Goal: Information Seeking & Learning: Learn about a topic

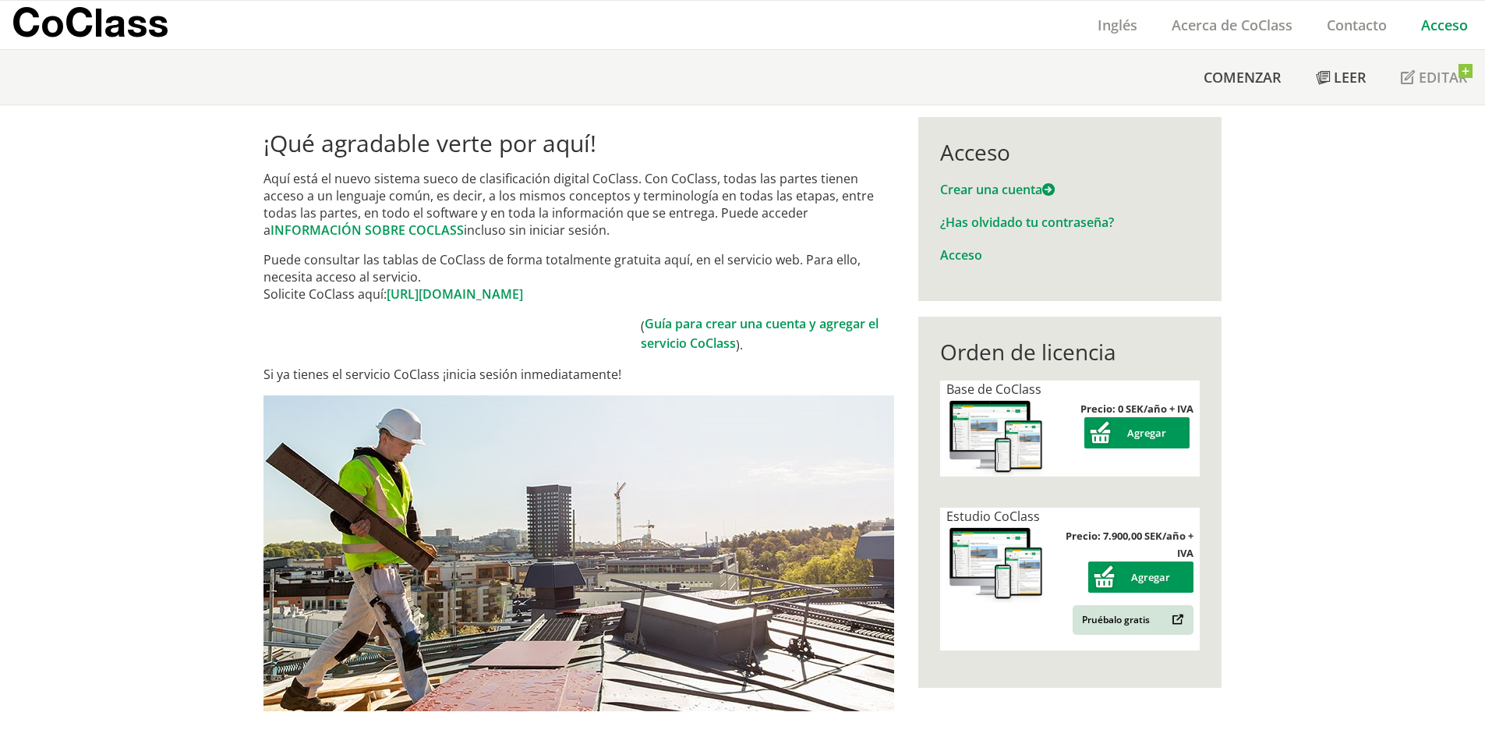
scroll to position [78, 0]
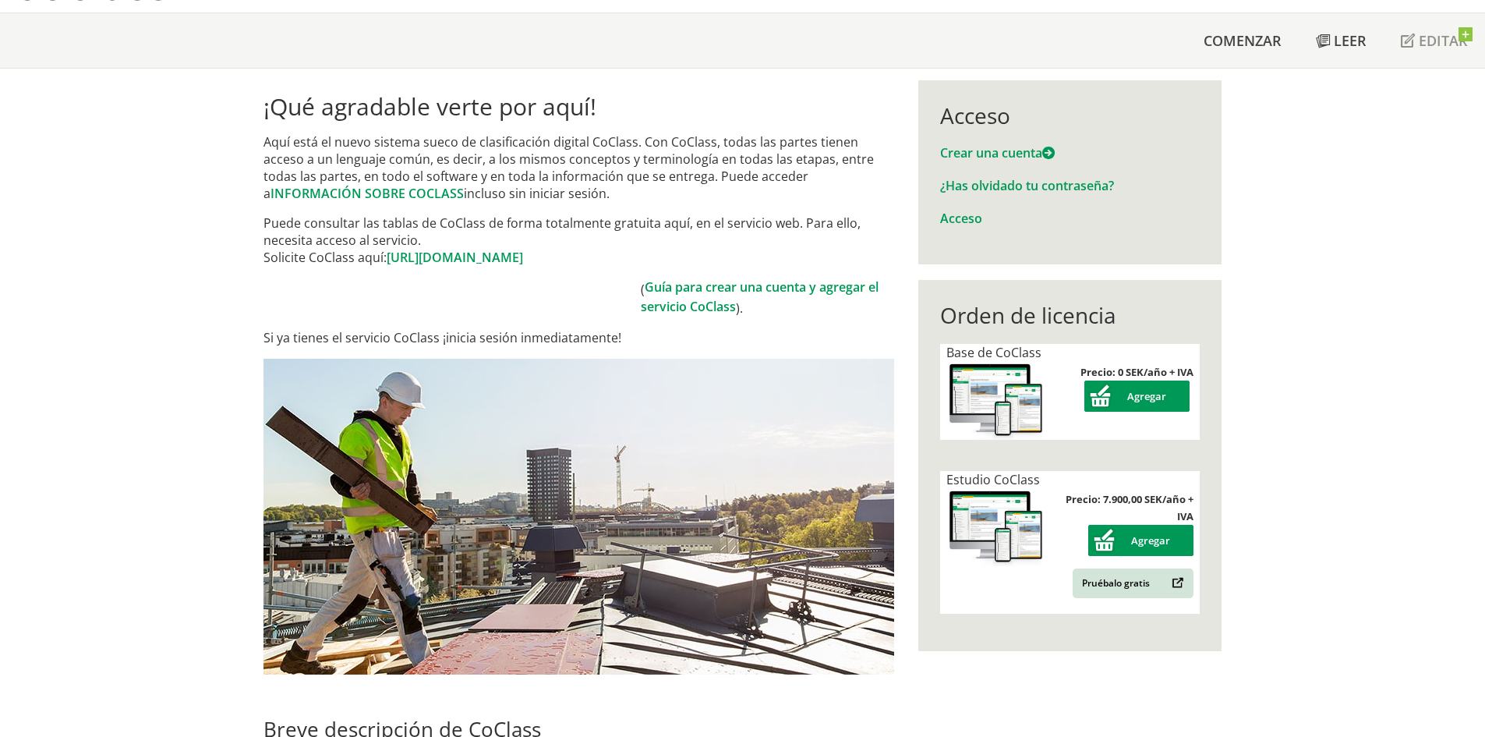
click at [947, 384] on img at bounding box center [997, 400] width 100 height 79
click at [970, 383] on img at bounding box center [997, 400] width 100 height 79
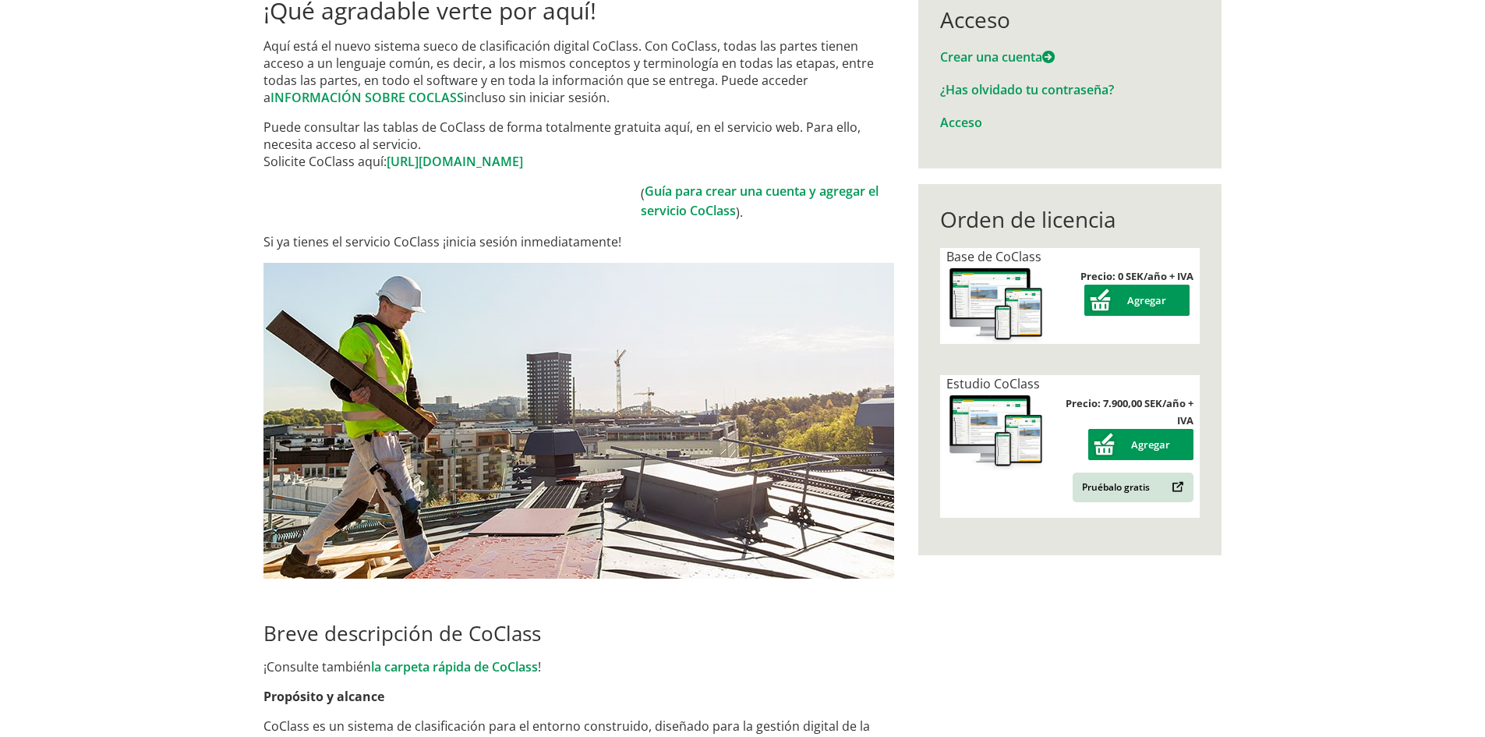
scroll to position [0, 0]
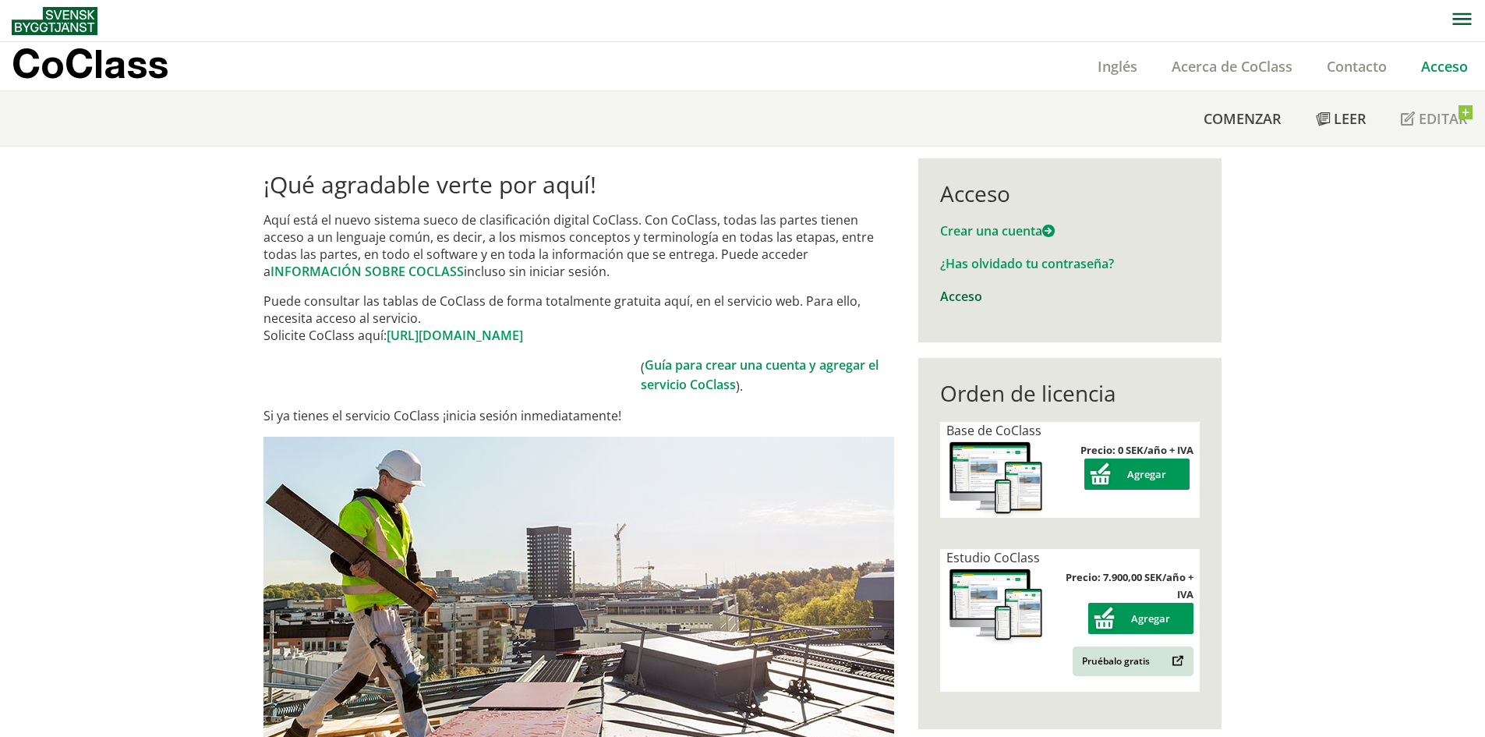
click at [959, 294] on font "Acceso" at bounding box center [961, 296] width 42 height 17
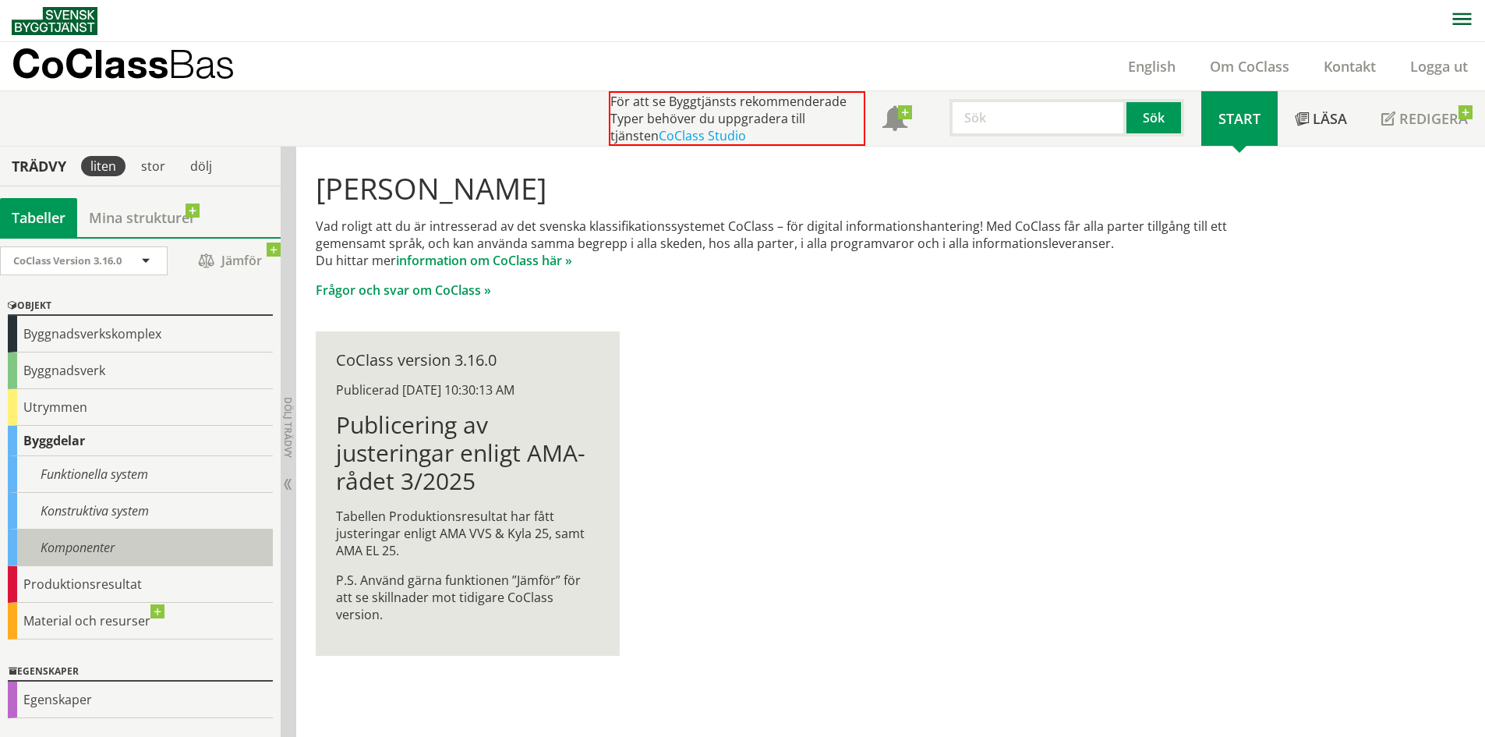
click at [88, 549] on div "Komponenter" at bounding box center [140, 547] width 265 height 37
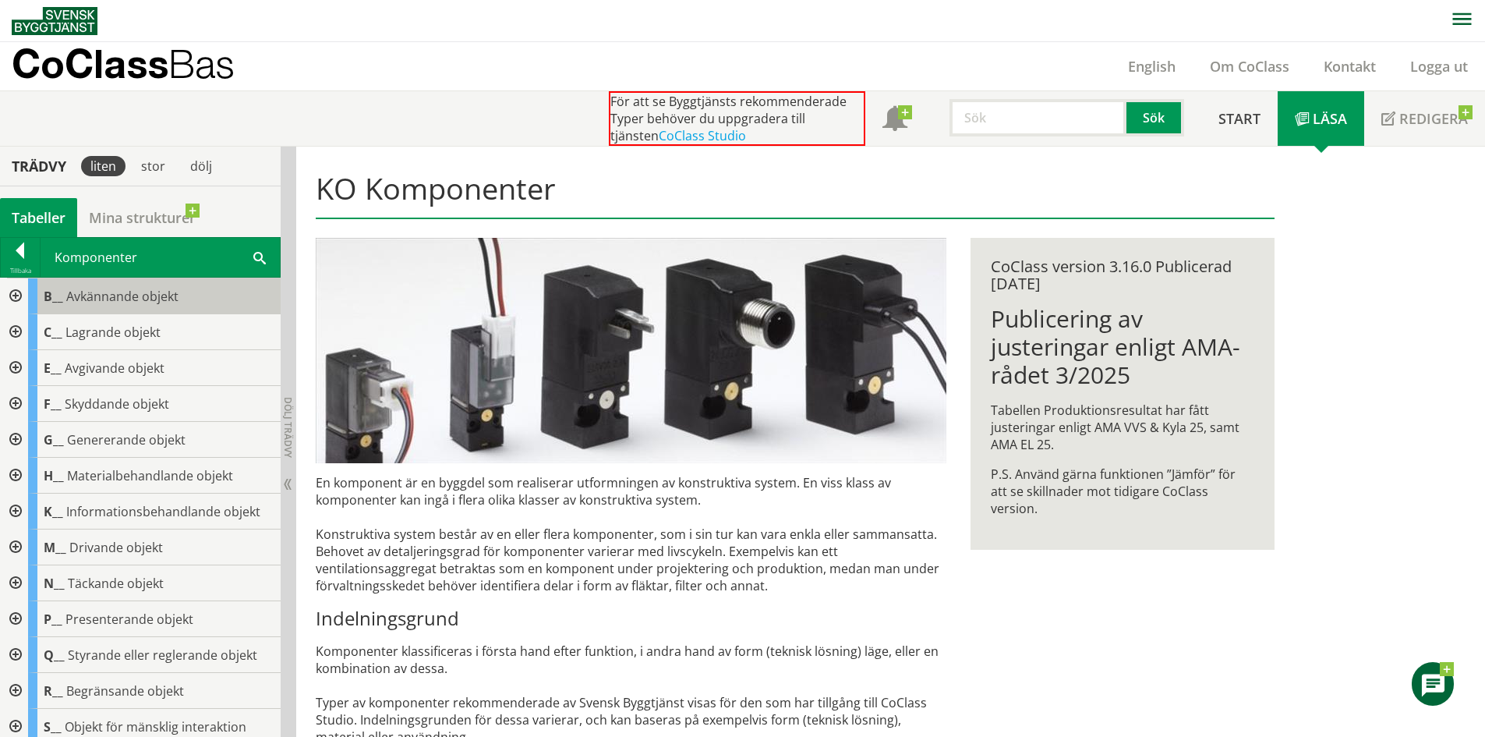
click at [132, 292] on span "Avkännande objekt" at bounding box center [122, 296] width 112 height 17
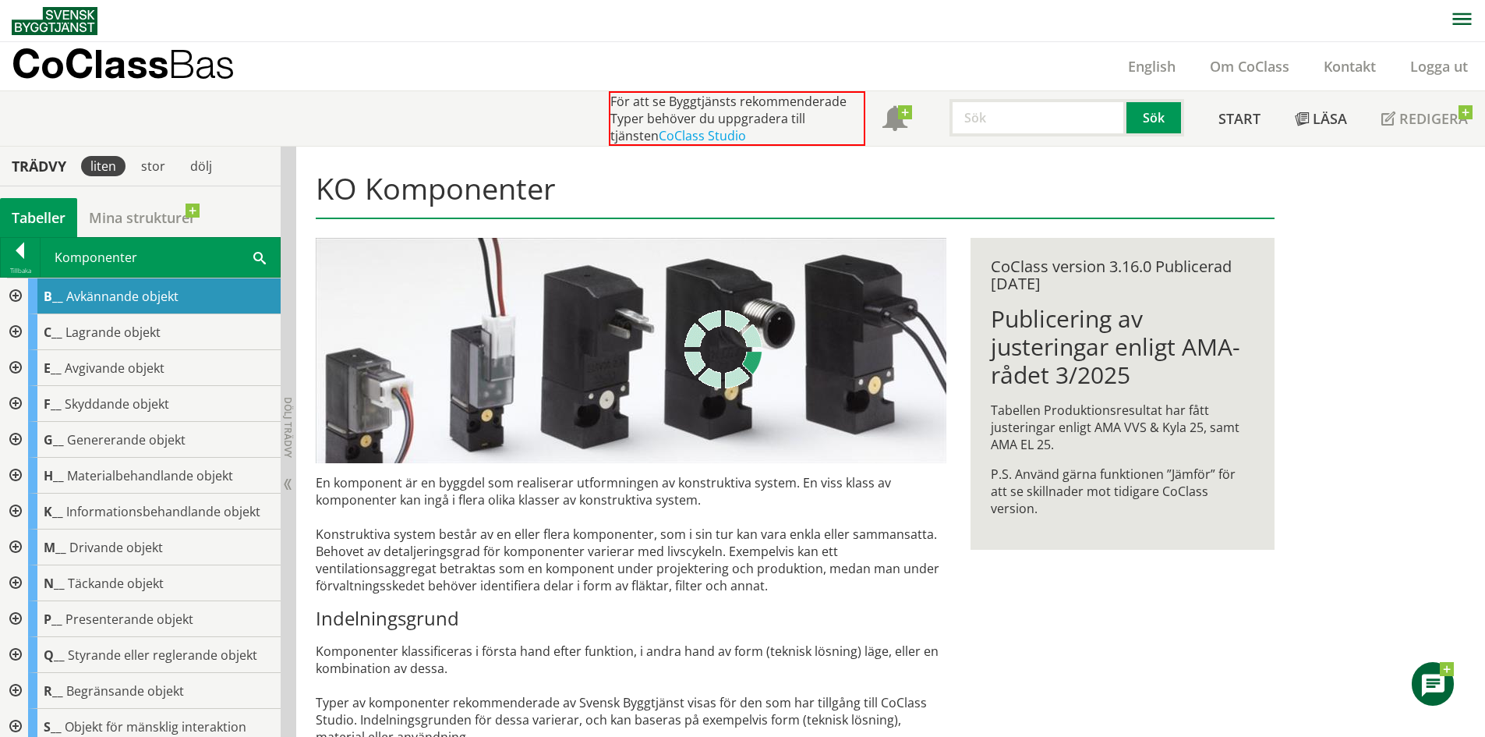
click at [16, 297] on div at bounding box center [14, 296] width 28 height 36
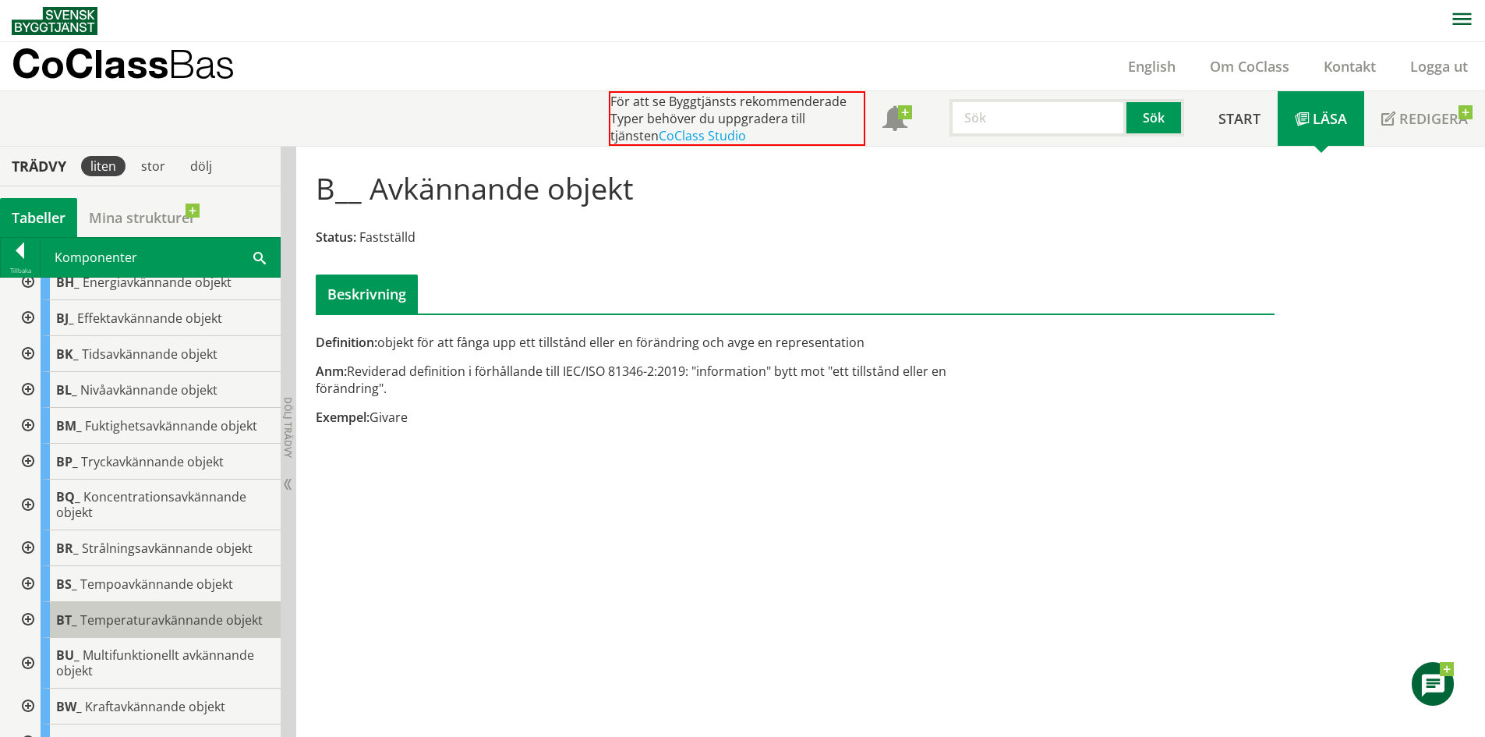
scroll to position [390, 0]
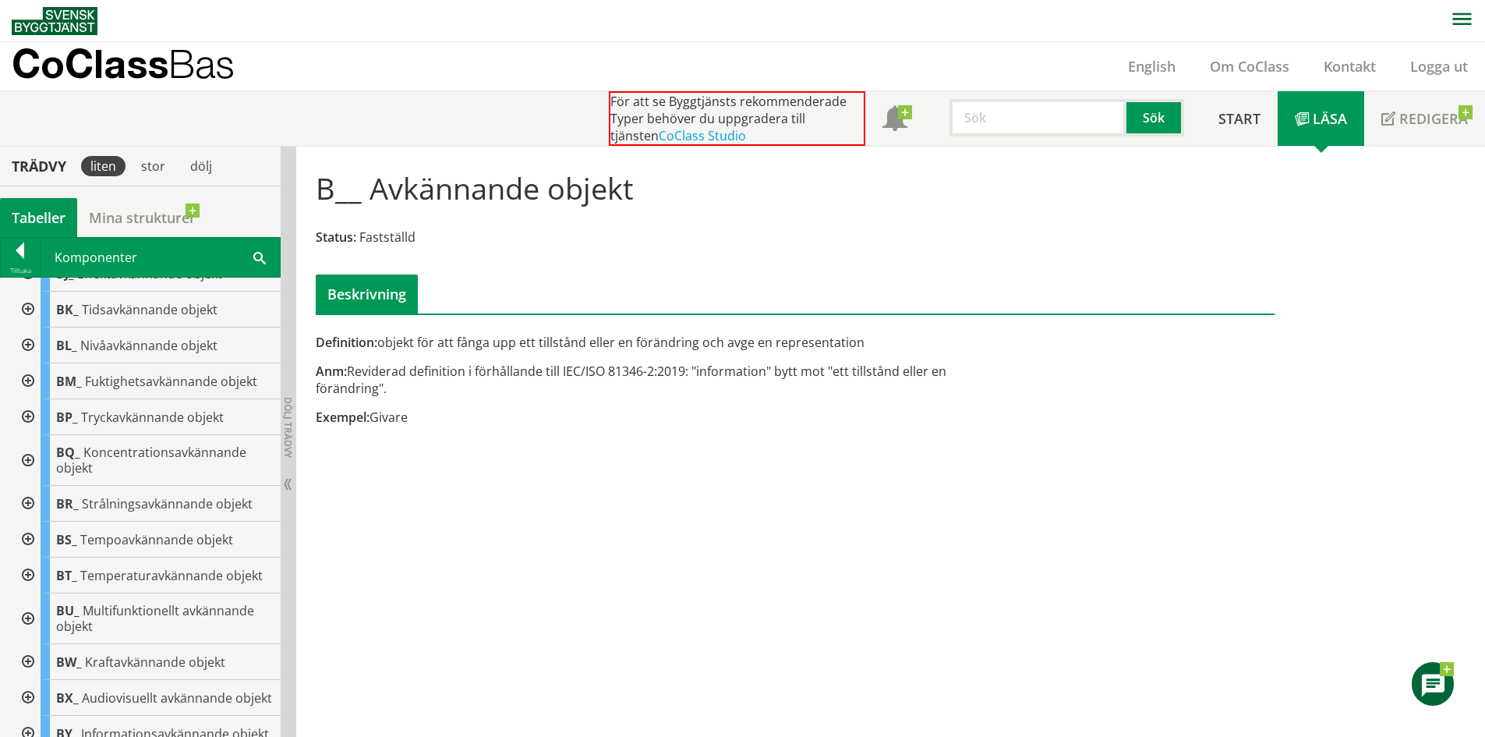
click at [28, 461] on div at bounding box center [26, 460] width 28 height 51
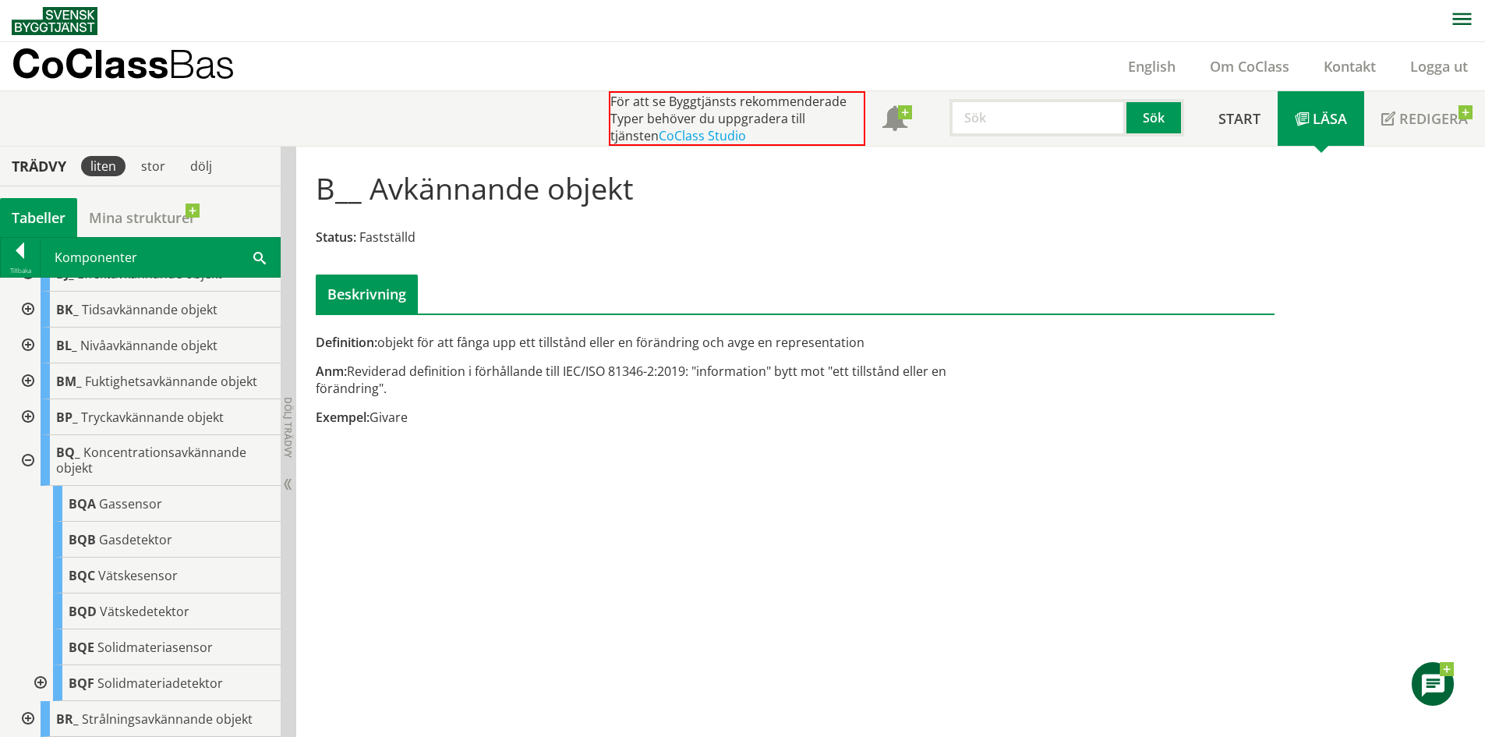
click at [40, 679] on div at bounding box center [39, 683] width 28 height 36
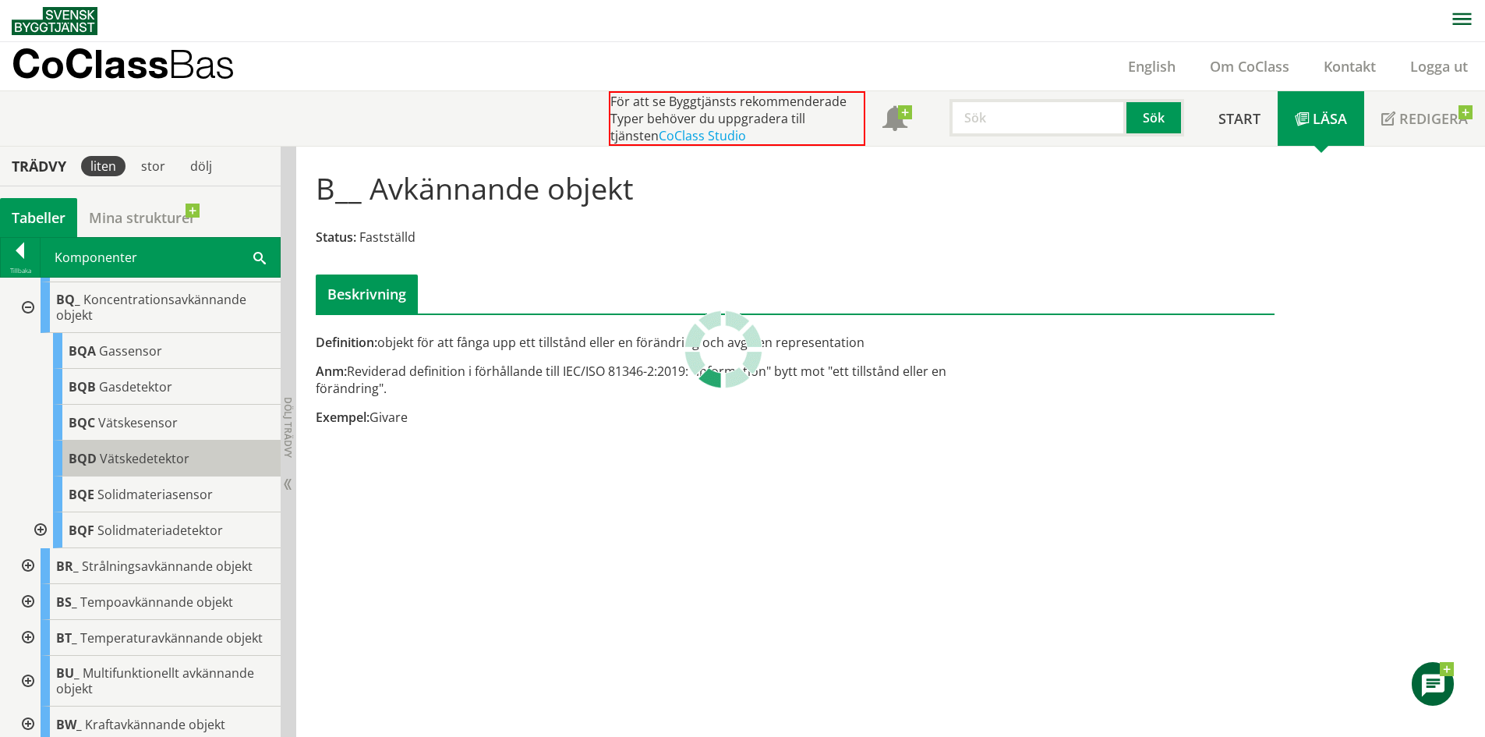
scroll to position [546, 0]
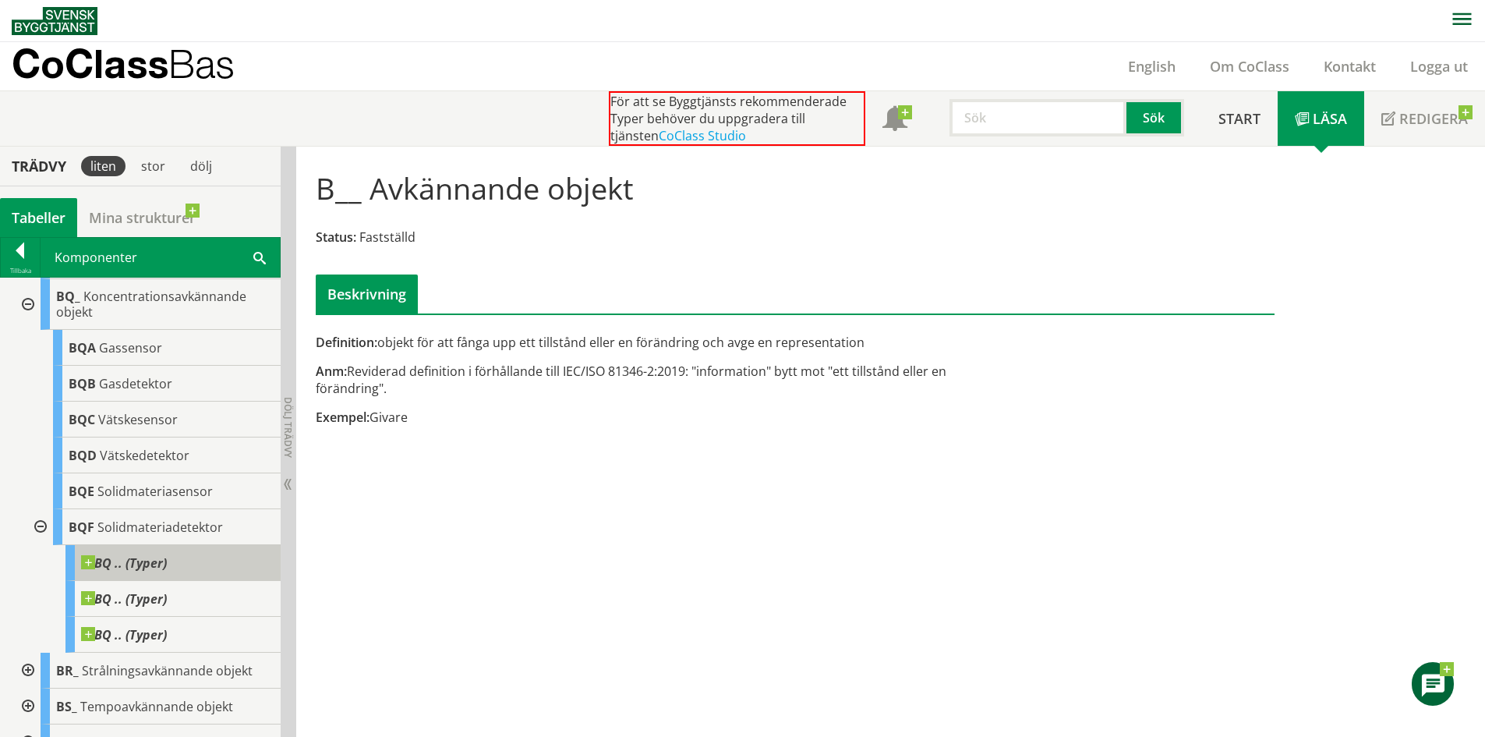
click at [140, 557] on span "BQ .. (Typer)" at bounding box center [124, 563] width 86 height 16
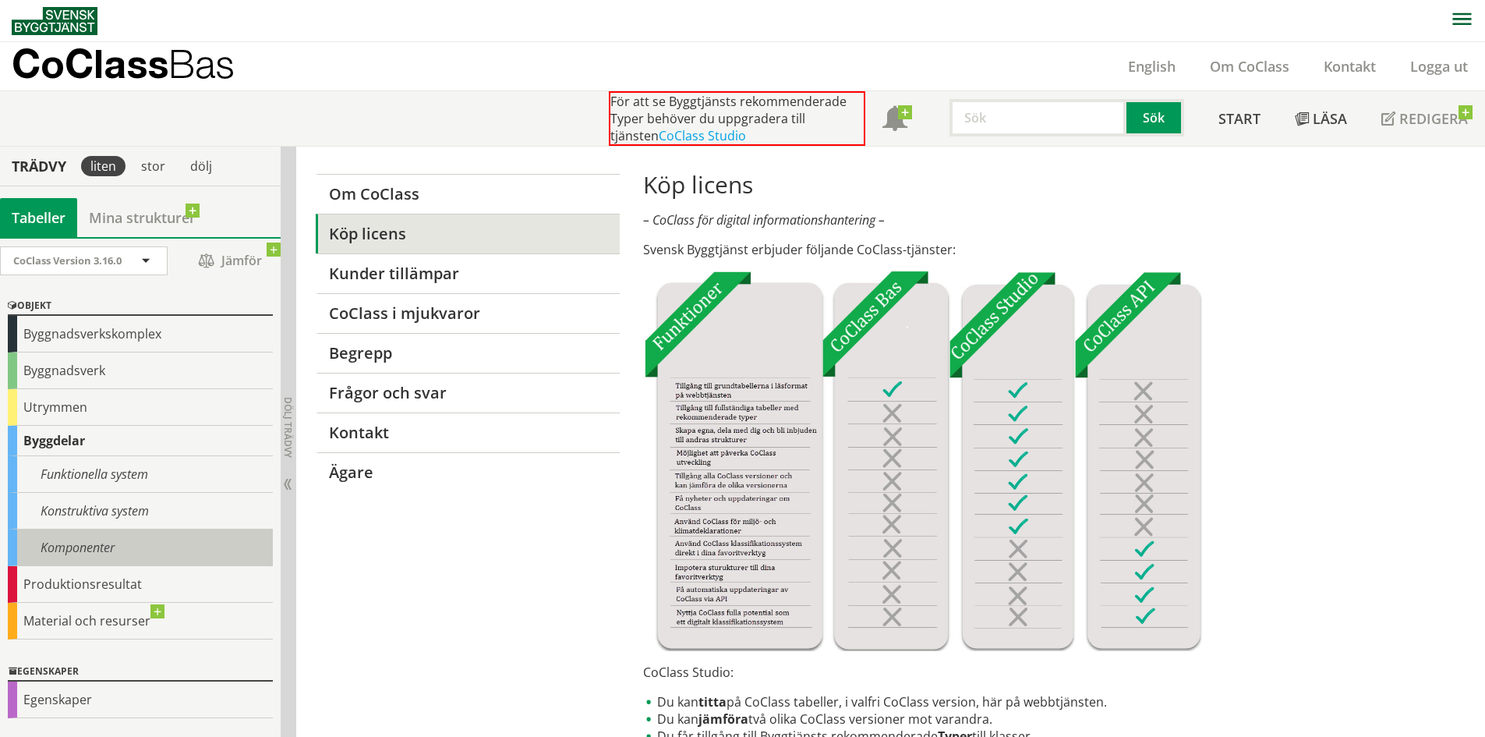
click at [94, 536] on div "Komponenter" at bounding box center [140, 547] width 265 height 37
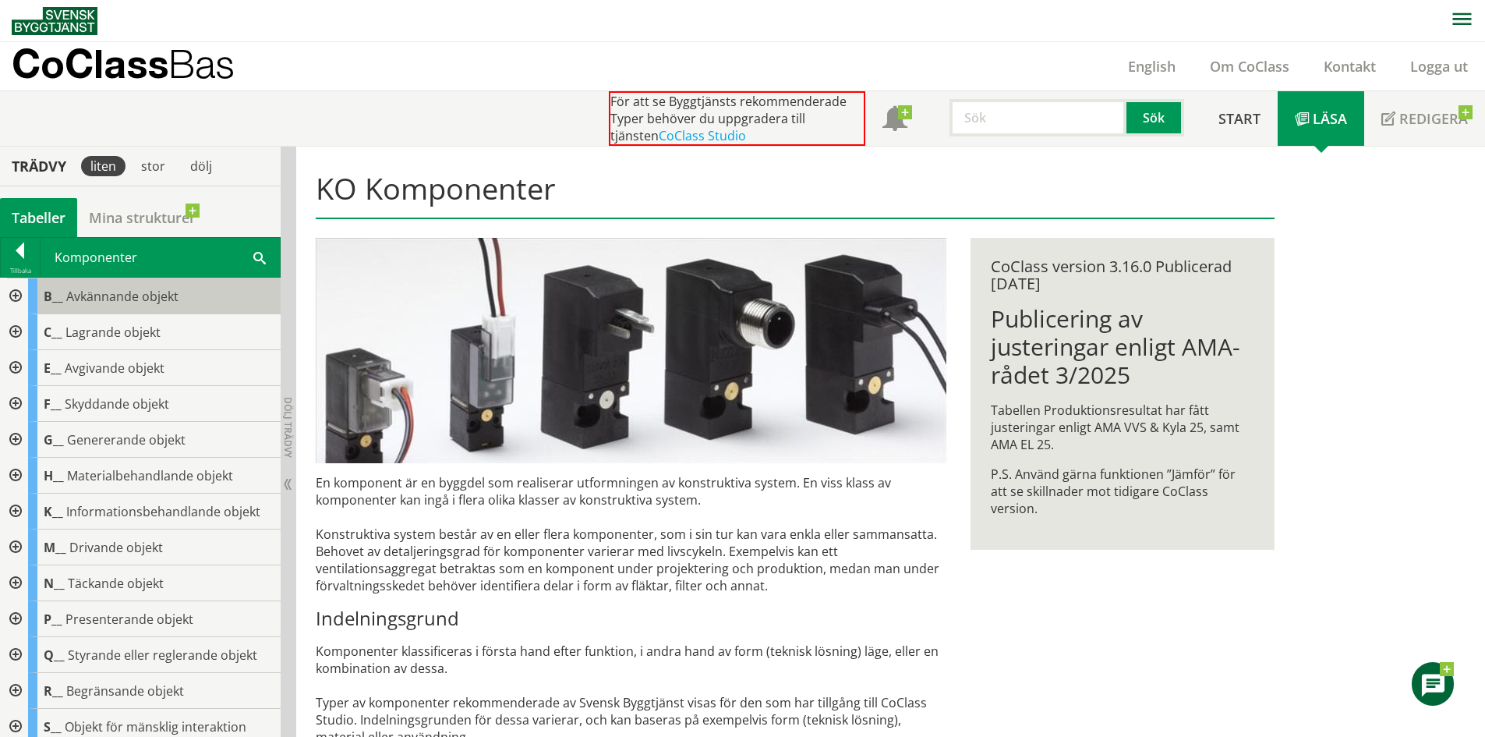
click at [117, 301] on span "Avkännande objekt" at bounding box center [122, 296] width 112 height 17
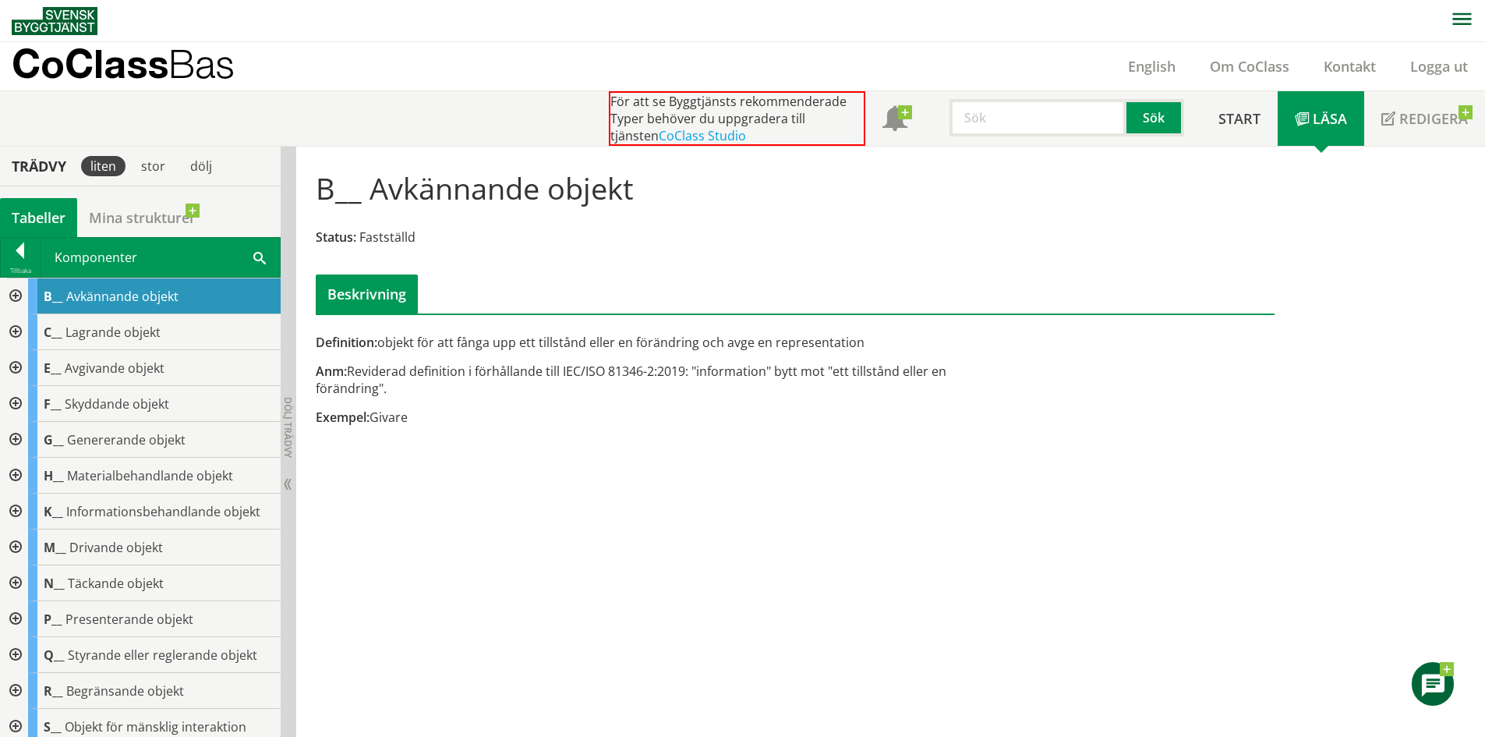
click at [15, 299] on div at bounding box center [14, 296] width 28 height 36
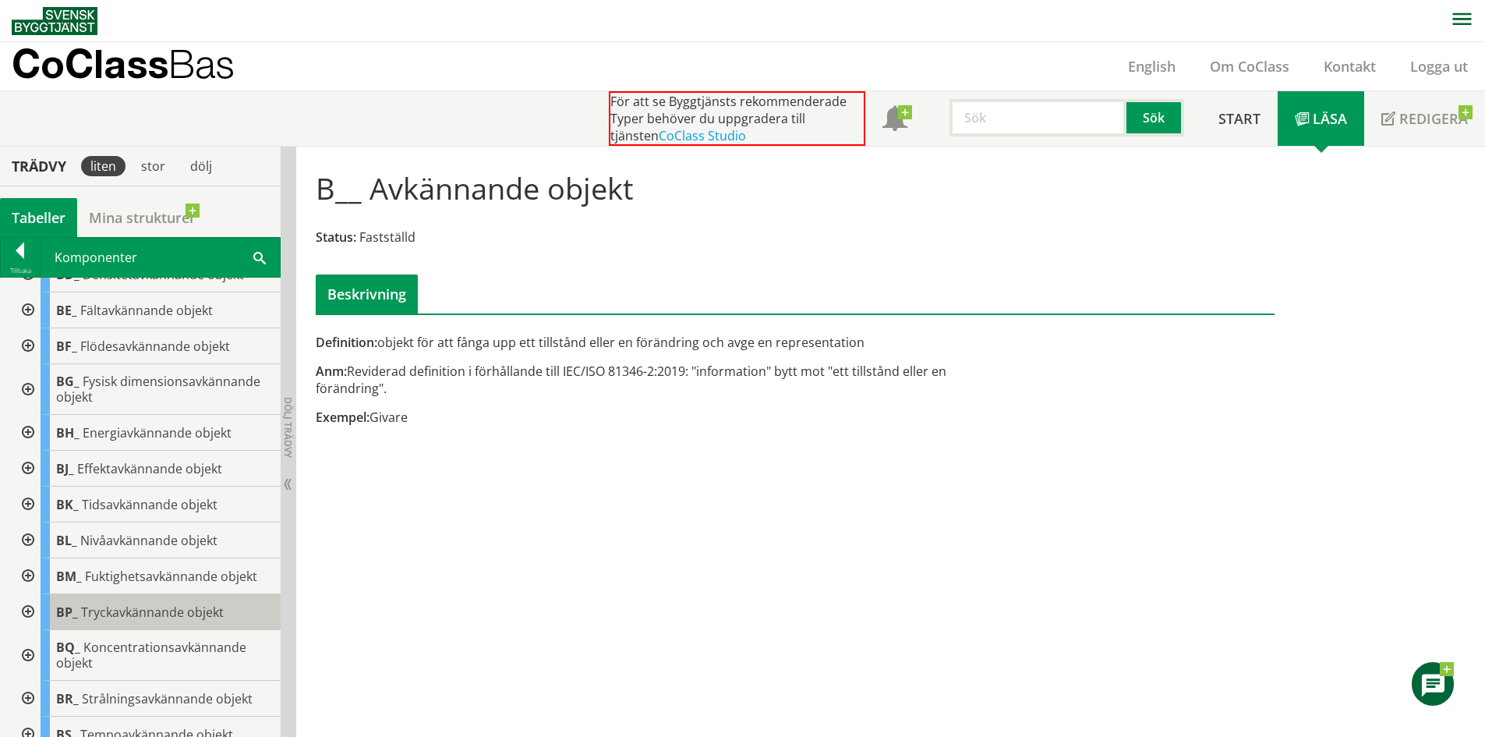
scroll to position [234, 0]
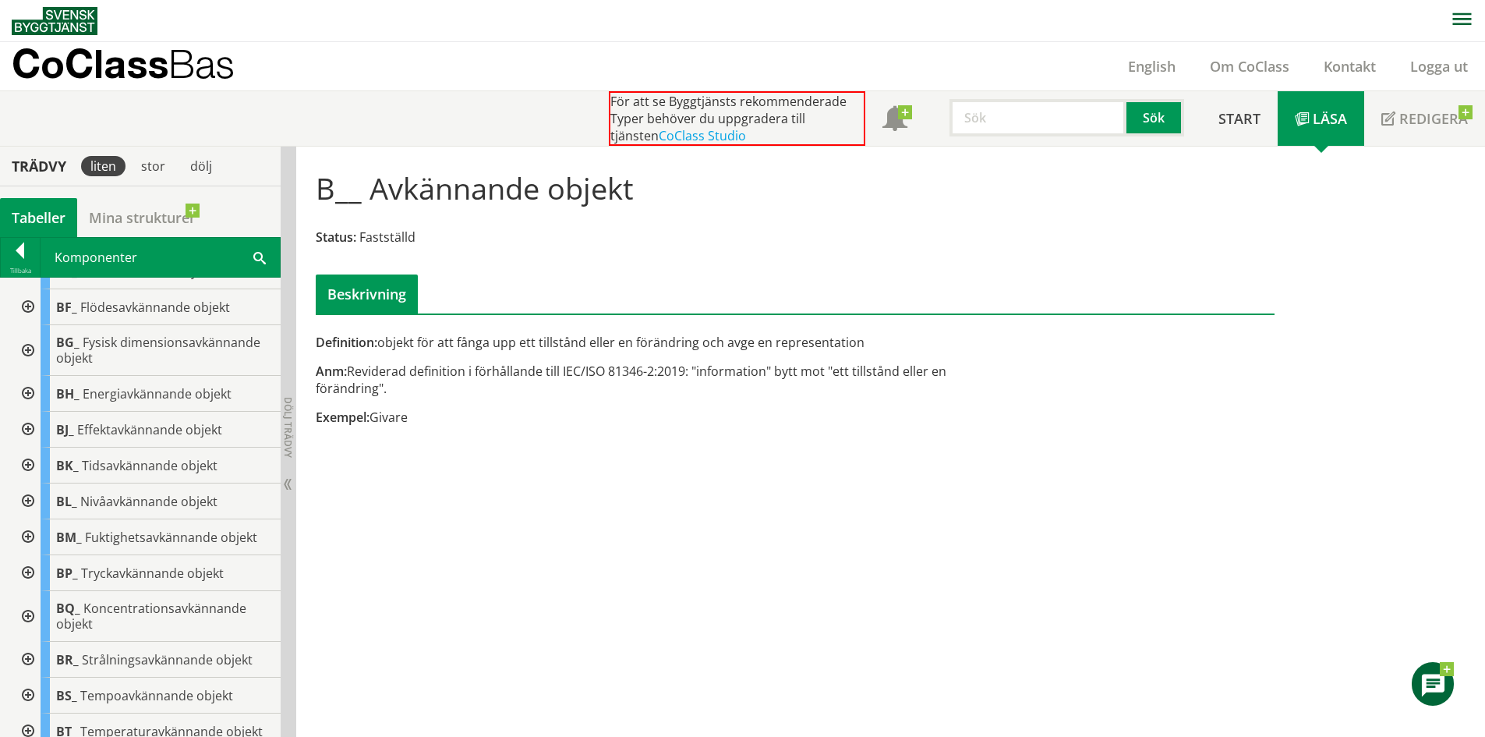
click at [27, 614] on div at bounding box center [26, 616] width 28 height 51
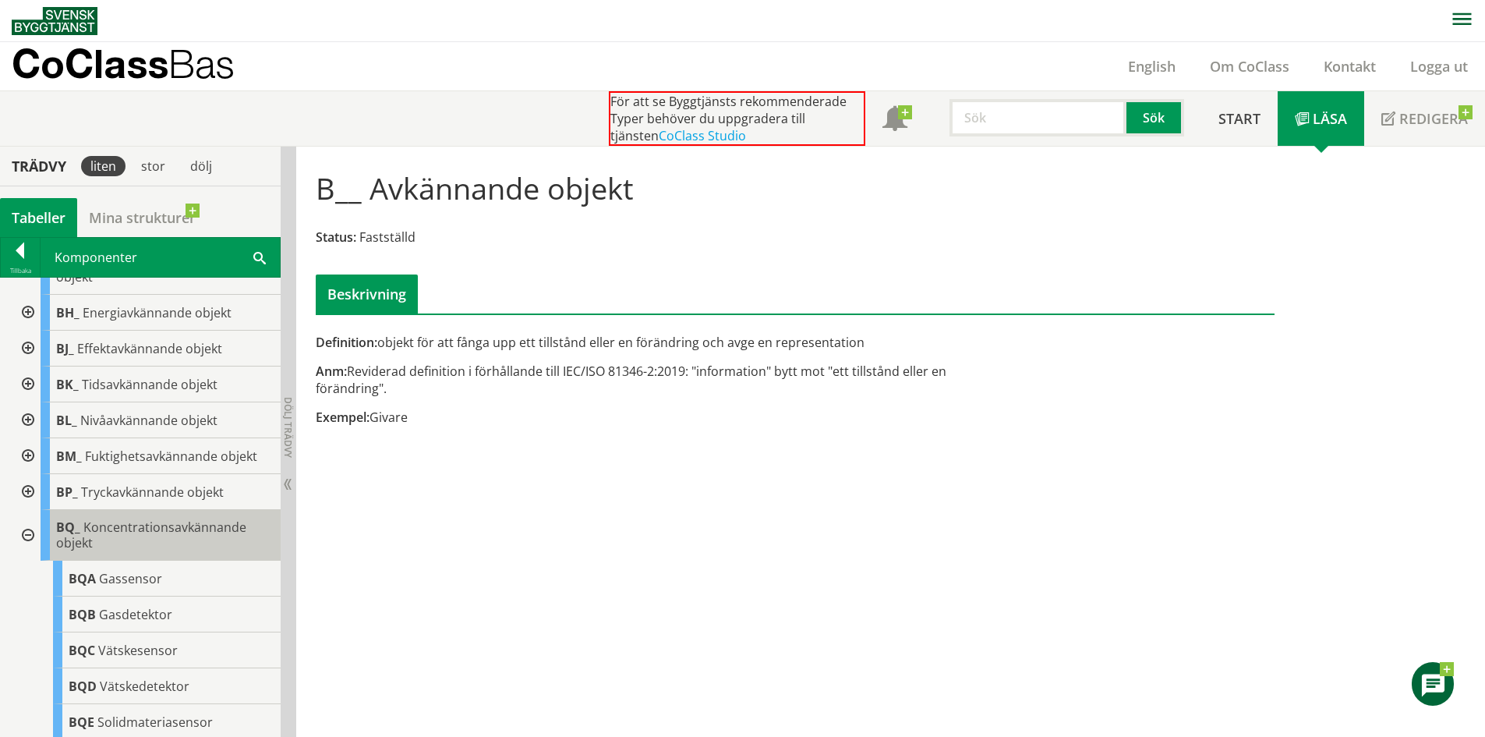
scroll to position [546, 0]
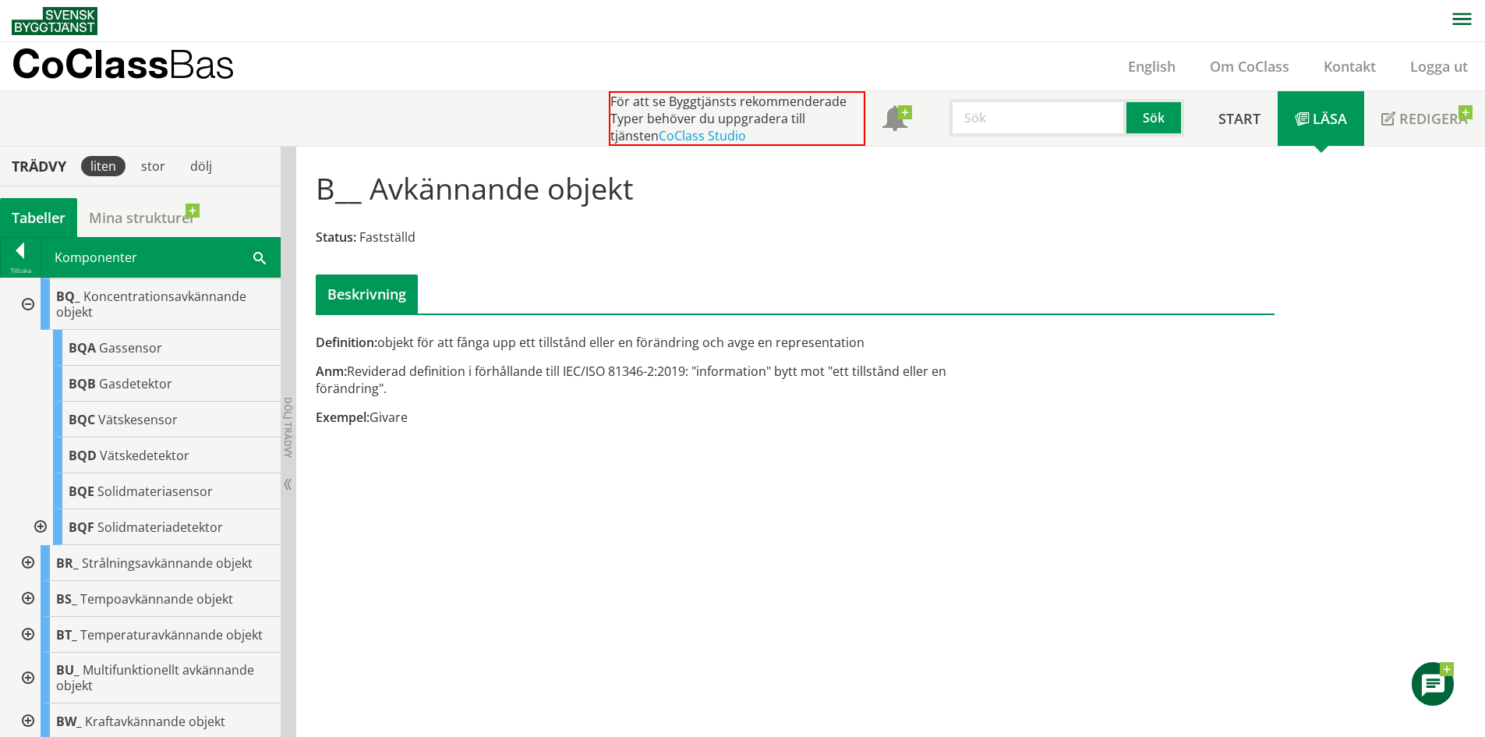
click at [41, 524] on div at bounding box center [39, 527] width 28 height 36
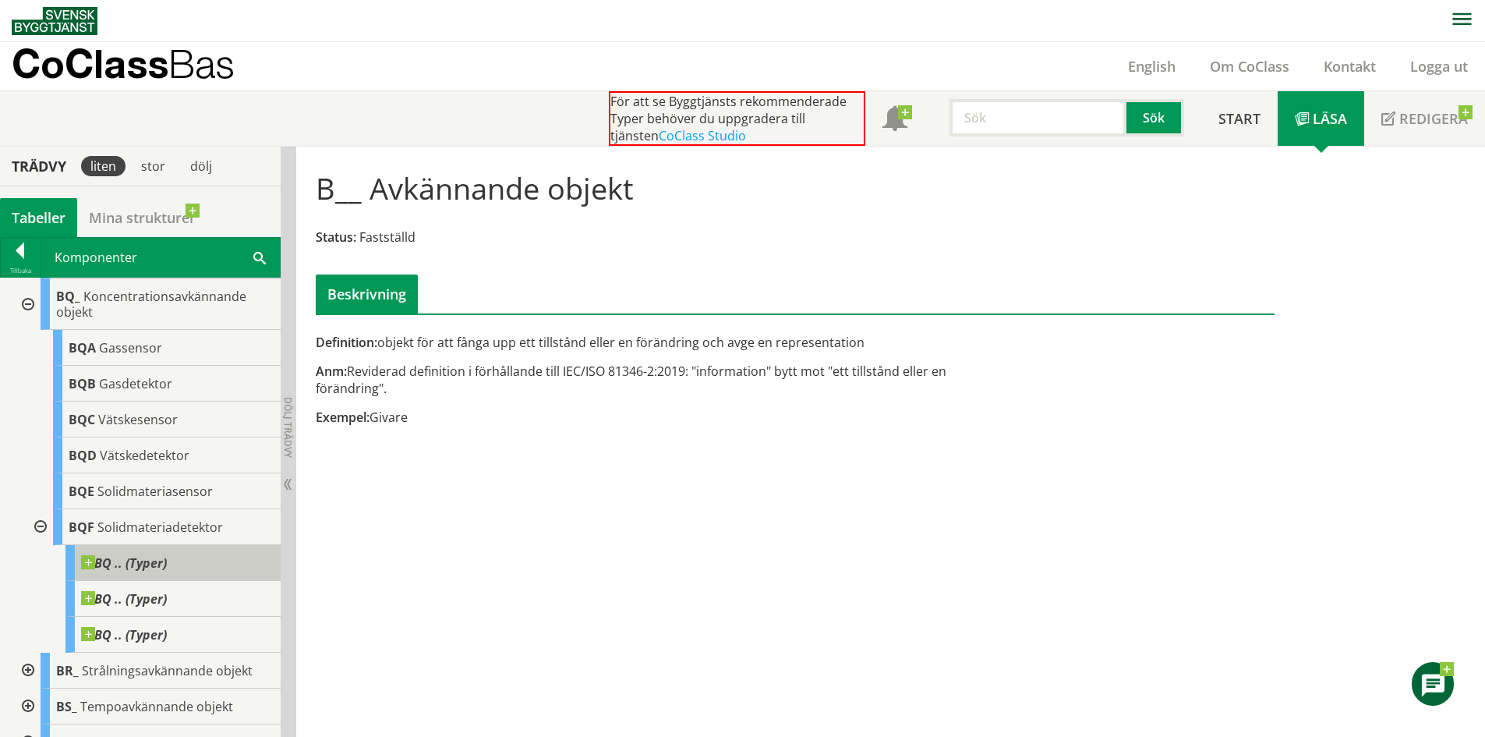
click at [167, 555] on span at bounding box center [167, 555] width 0 height 0
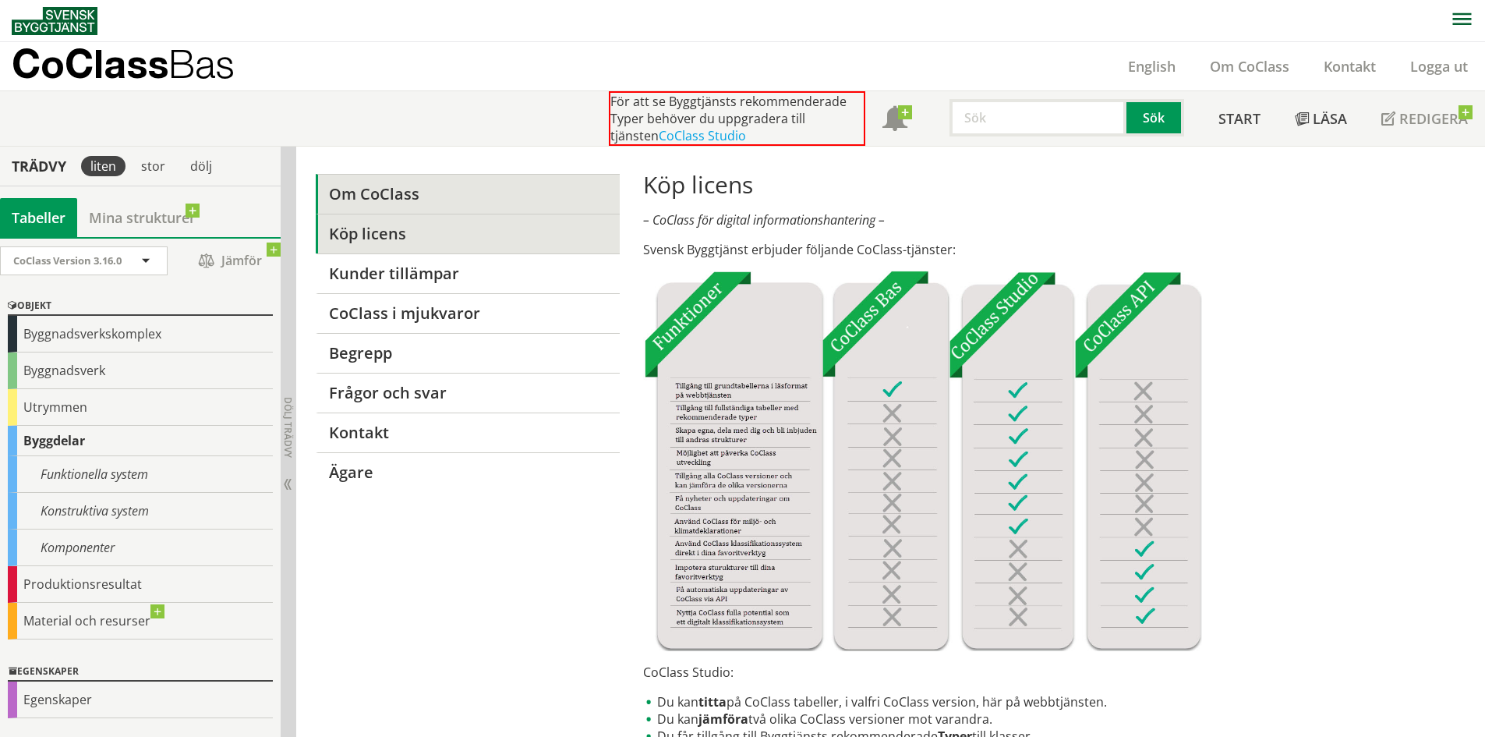
click at [401, 194] on link "Om CoClass" at bounding box center [467, 194] width 303 height 40
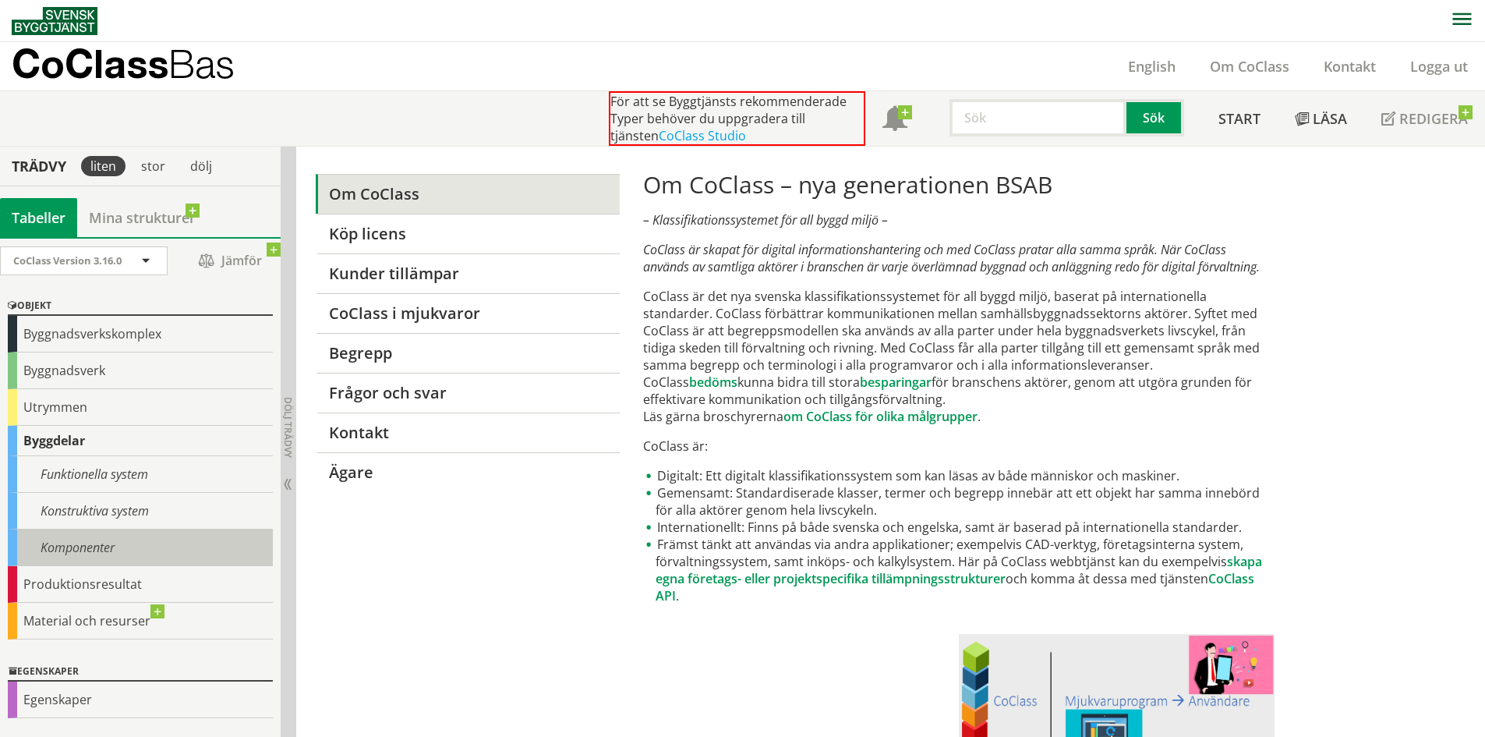
click at [84, 547] on div "Komponenter" at bounding box center [140, 547] width 265 height 37
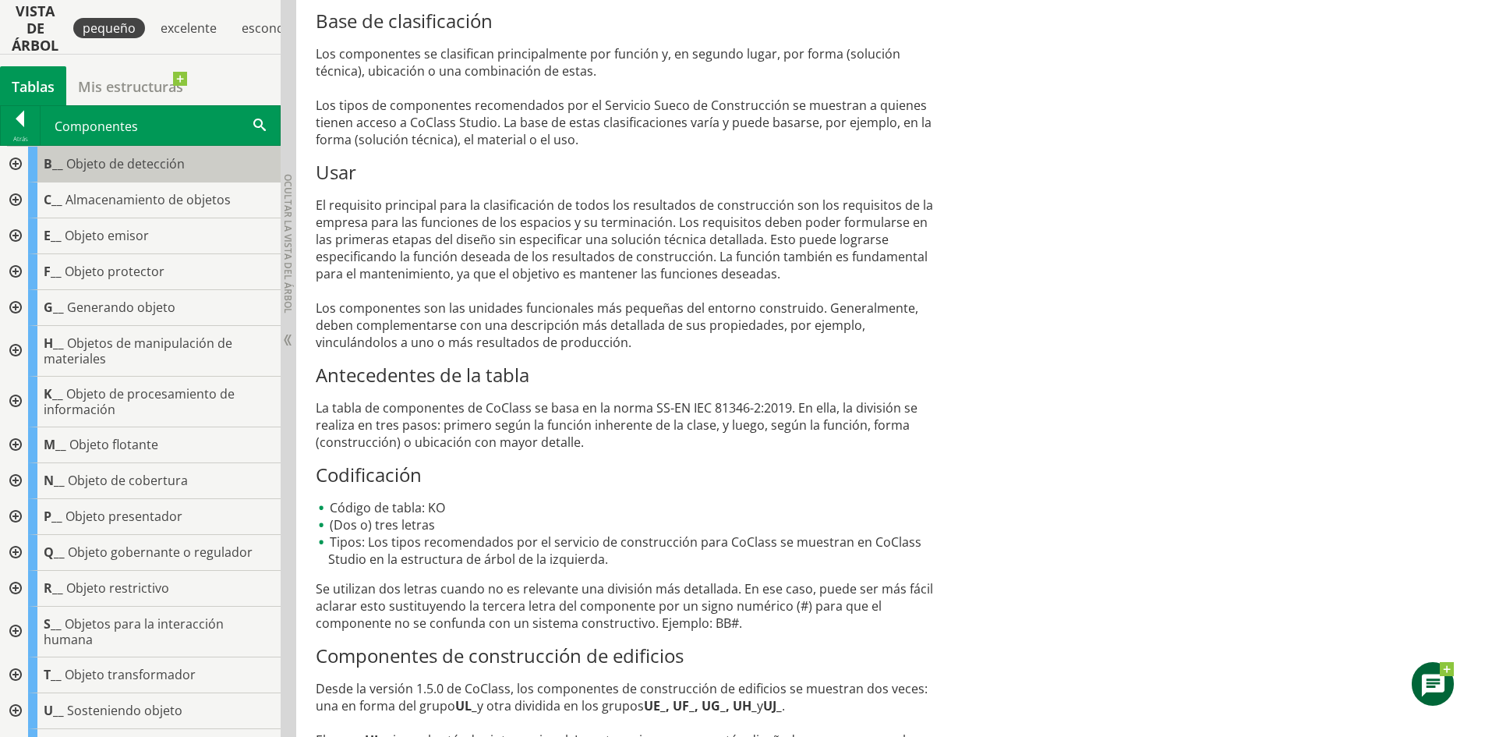
click at [154, 159] on font "Objeto de detección" at bounding box center [125, 163] width 119 height 17
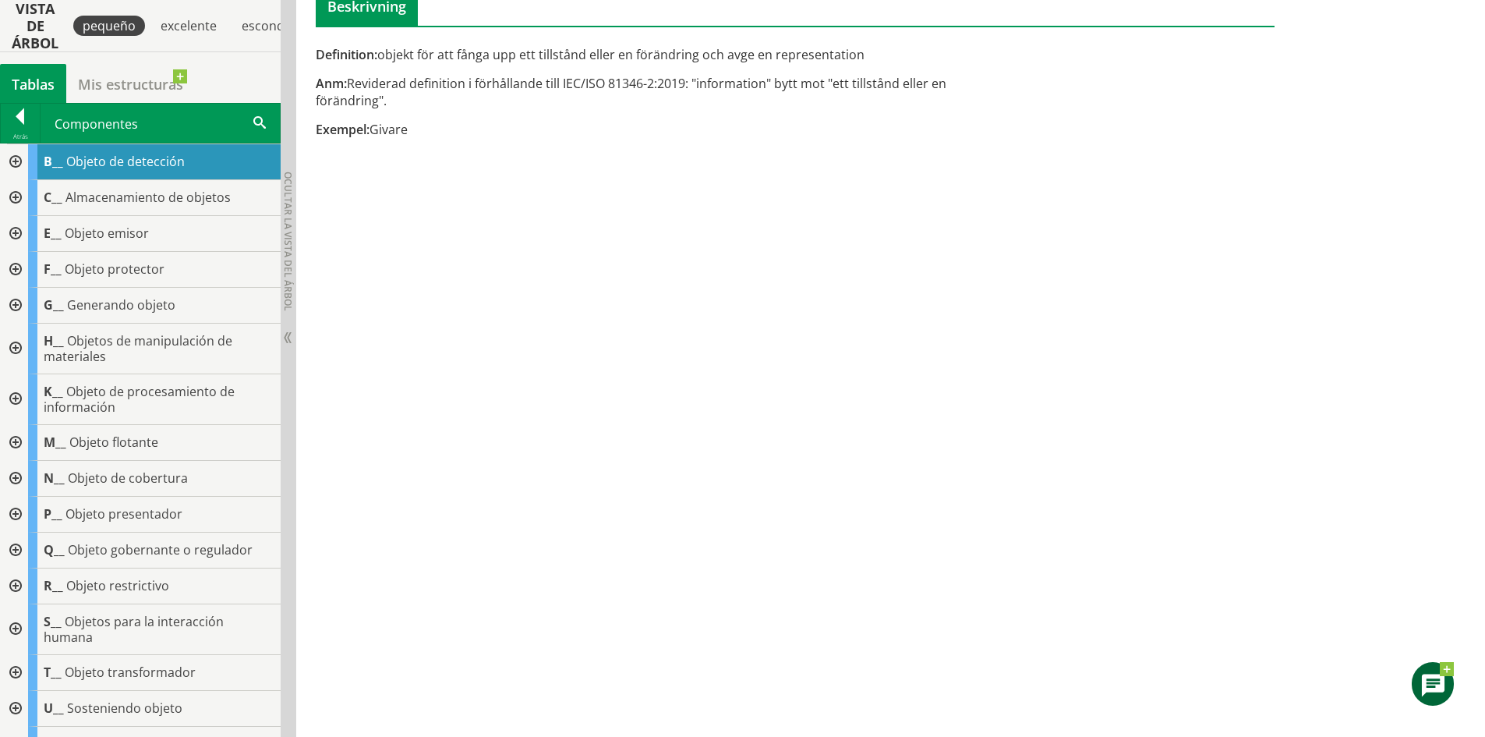
scroll to position [292, 0]
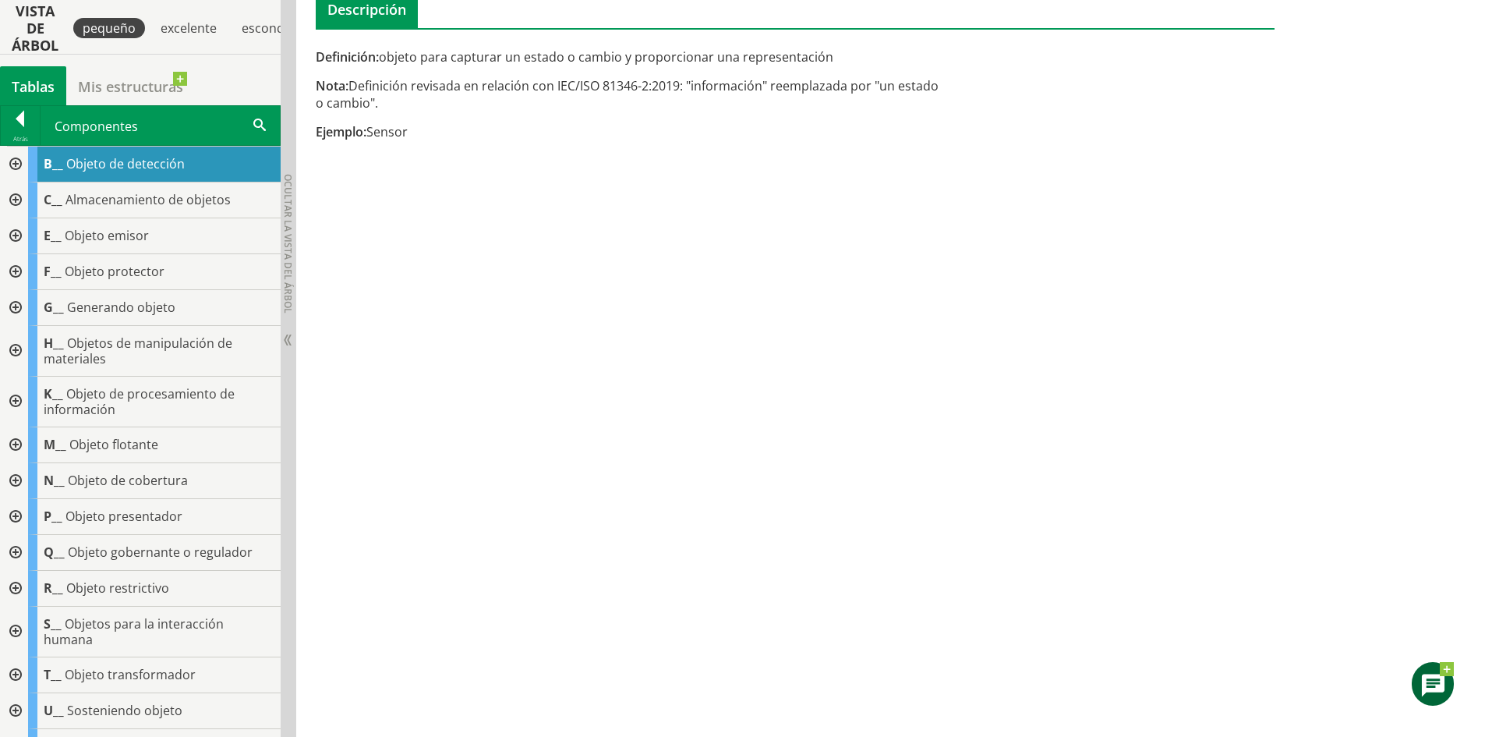
click at [14, 160] on div at bounding box center [14, 165] width 28 height 36
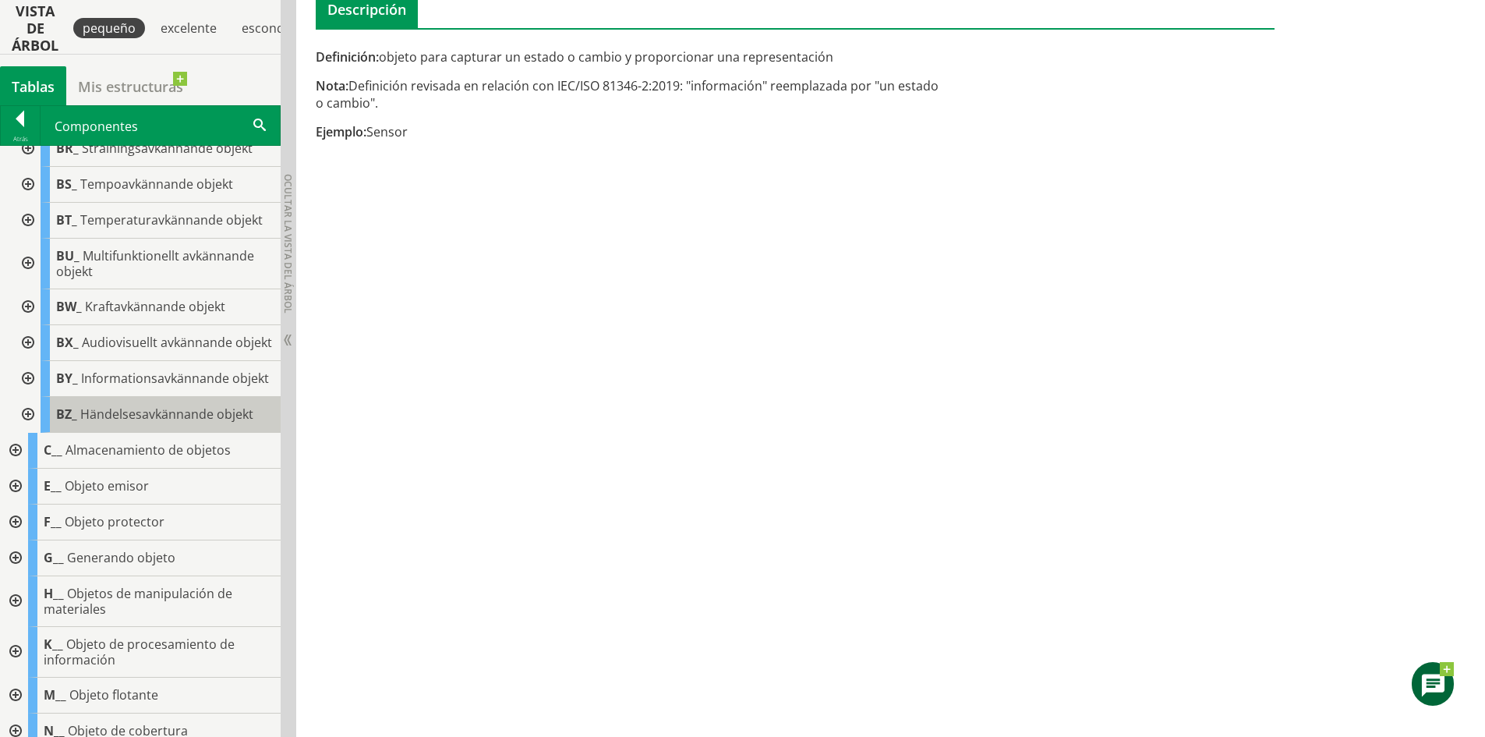
scroll to position [546, 0]
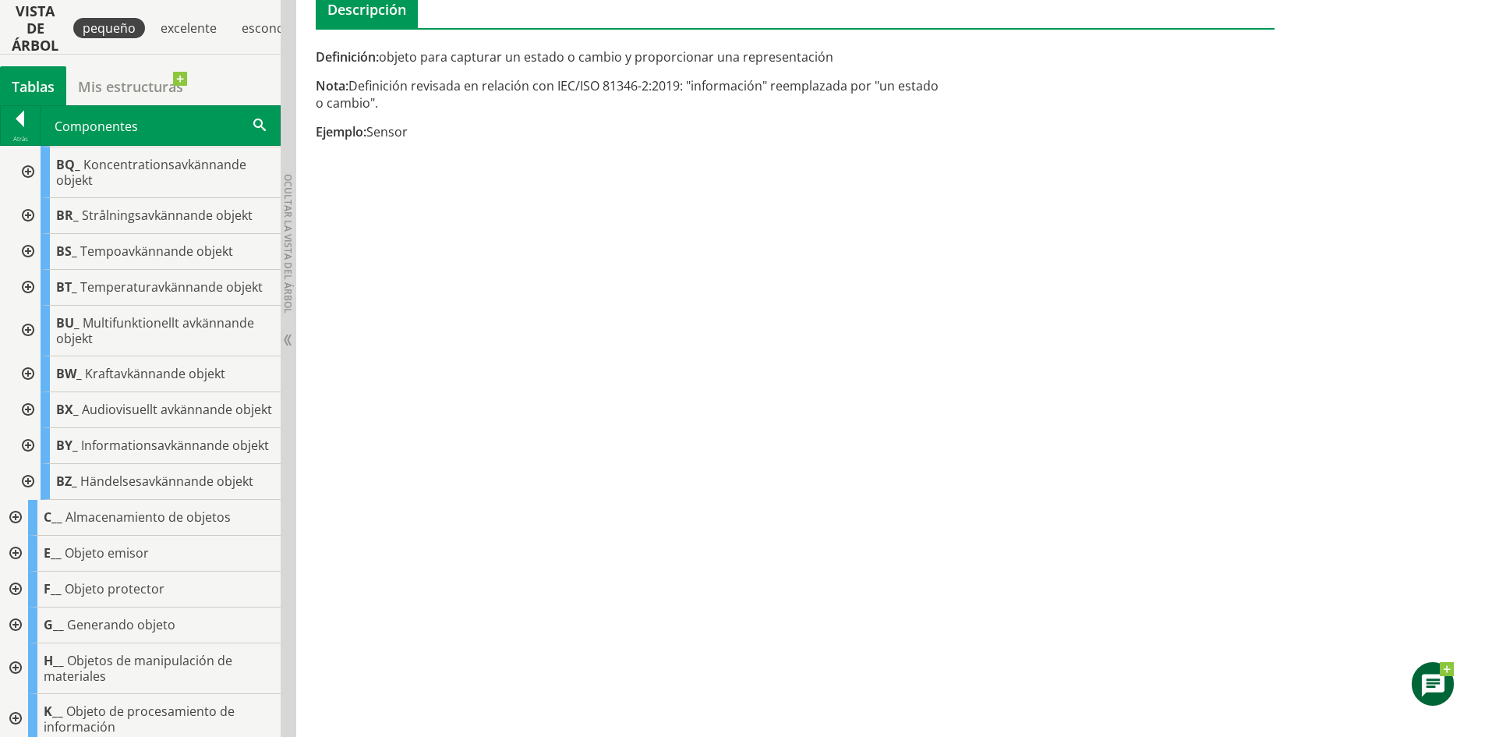
click at [26, 167] on div at bounding box center [26, 172] width 28 height 51
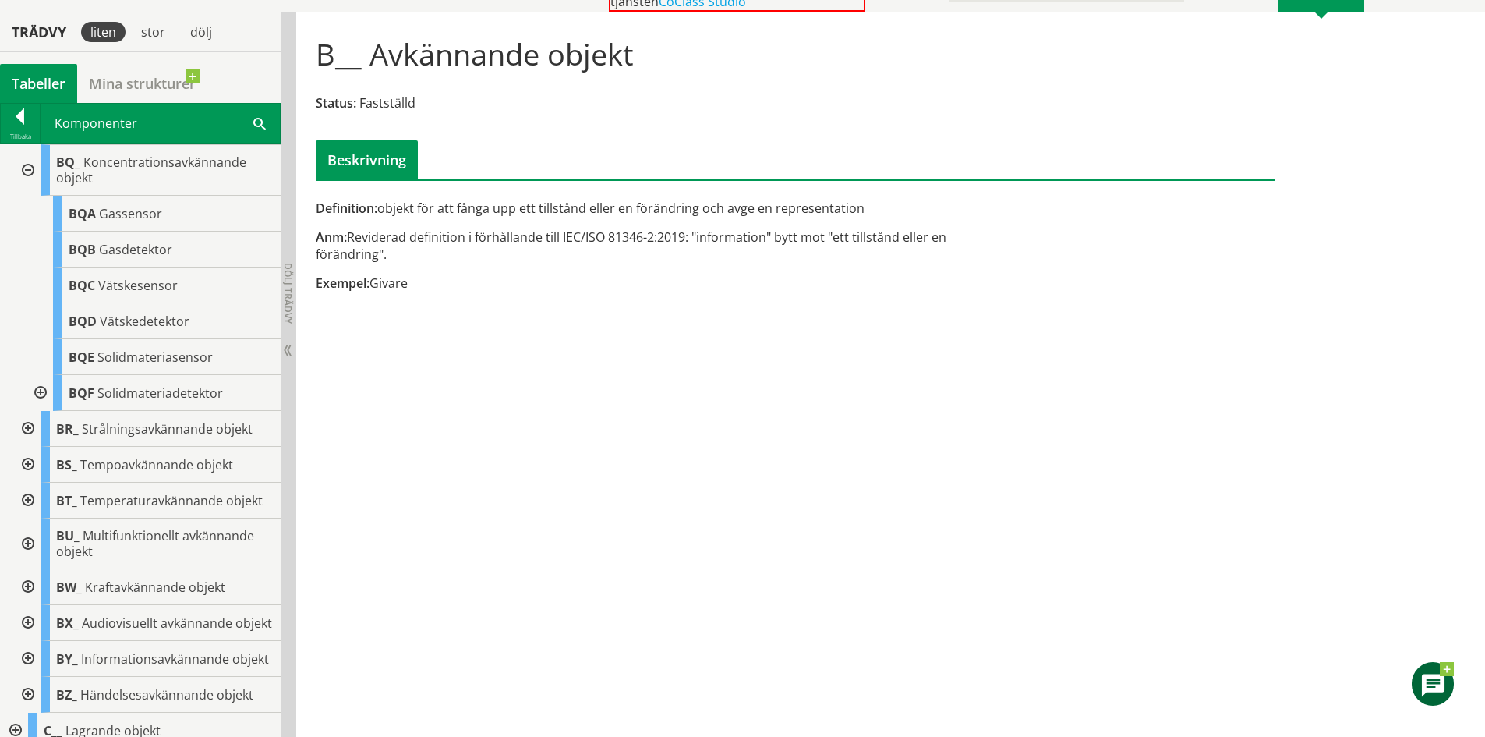
scroll to position [590, 0]
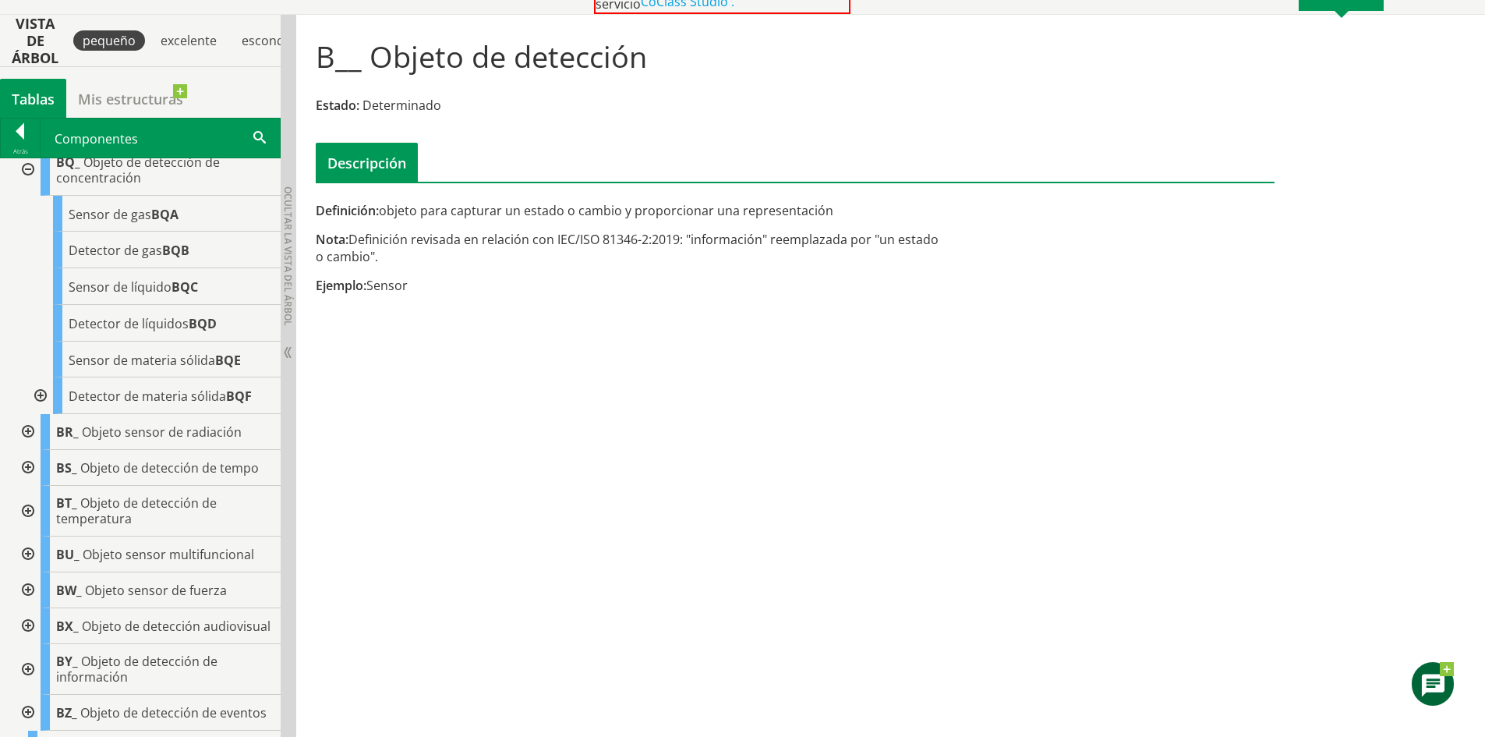
click at [37, 409] on div at bounding box center [39, 395] width 28 height 37
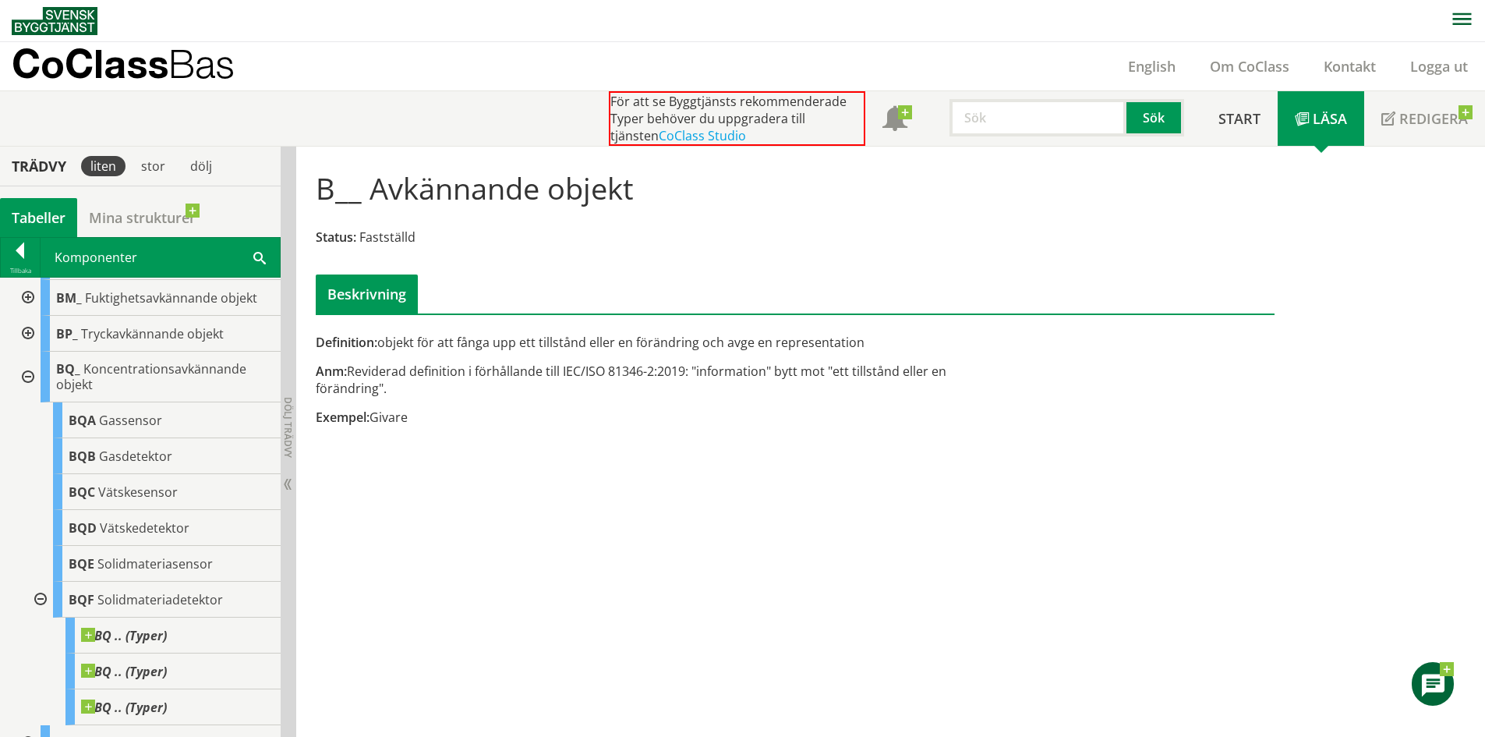
scroll to position [480, 0]
